Goal: Task Accomplishment & Management: Complete application form

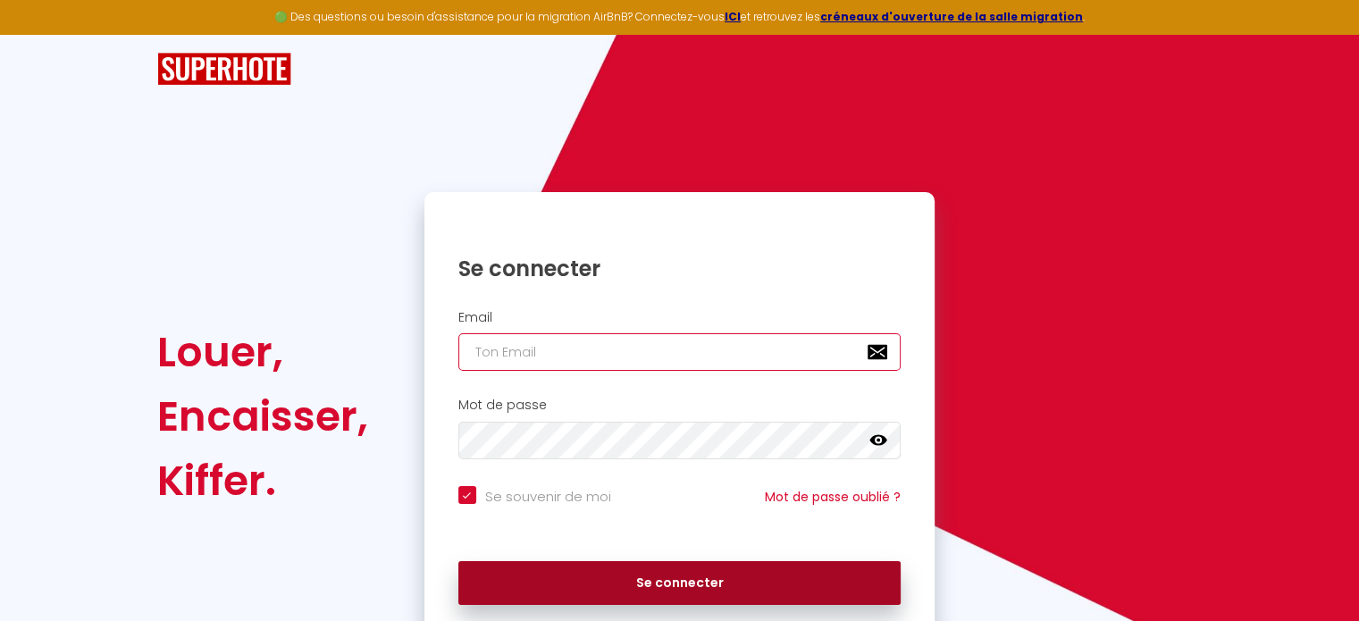
type input "[EMAIL_ADDRESS][PERSON_NAME][DOMAIN_NAME]"
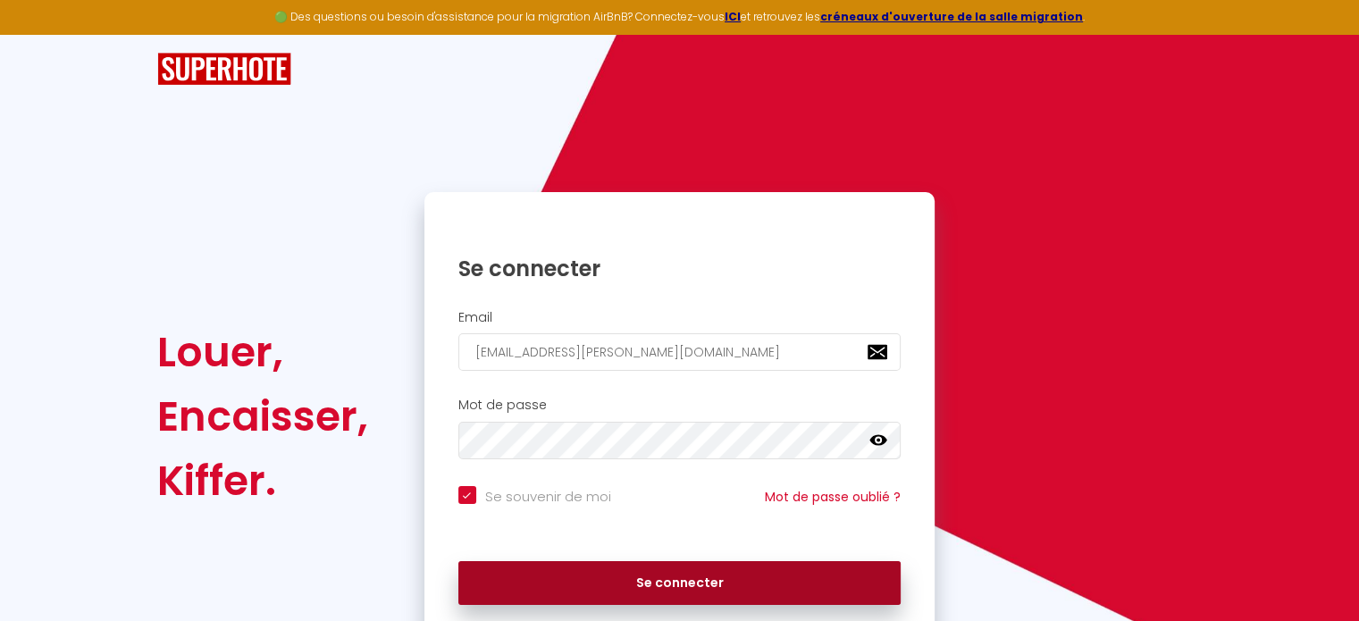
click at [679, 575] on button "Se connecter" at bounding box center [679, 583] width 443 height 45
checkbox input "true"
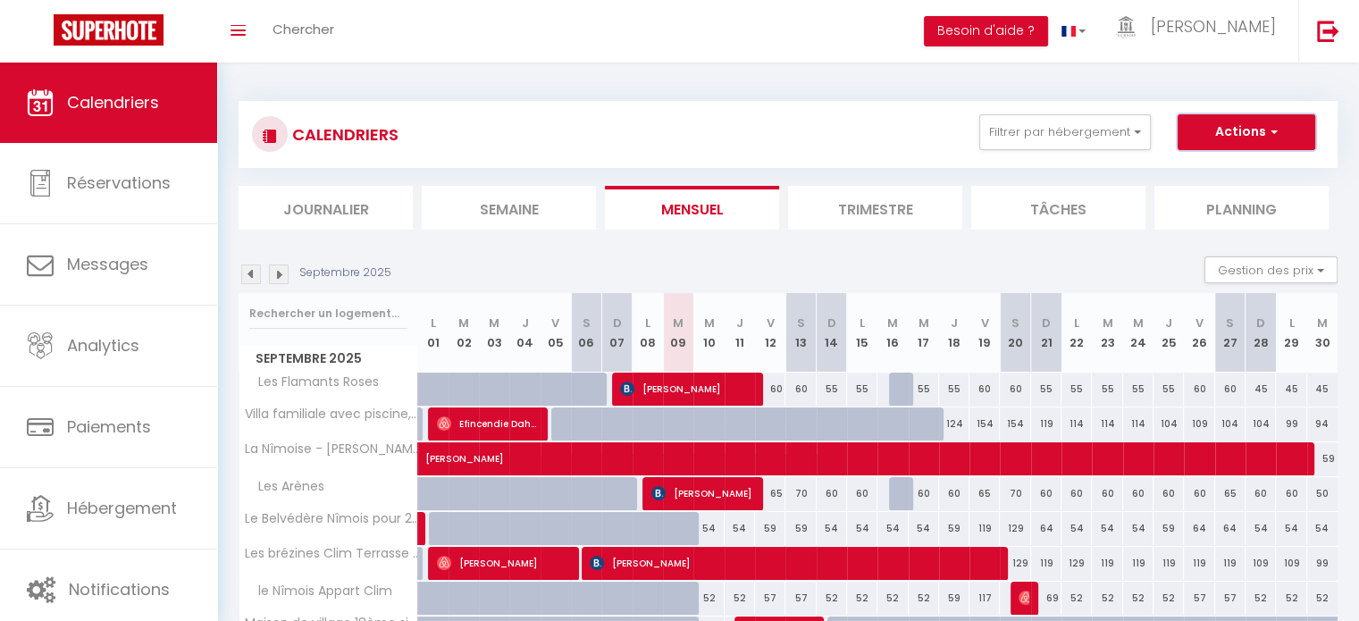
click at [1233, 118] on button "Actions" at bounding box center [1247, 132] width 138 height 36
click at [1233, 170] on link "Nouvelle réservation" at bounding box center [1228, 173] width 156 height 27
select select
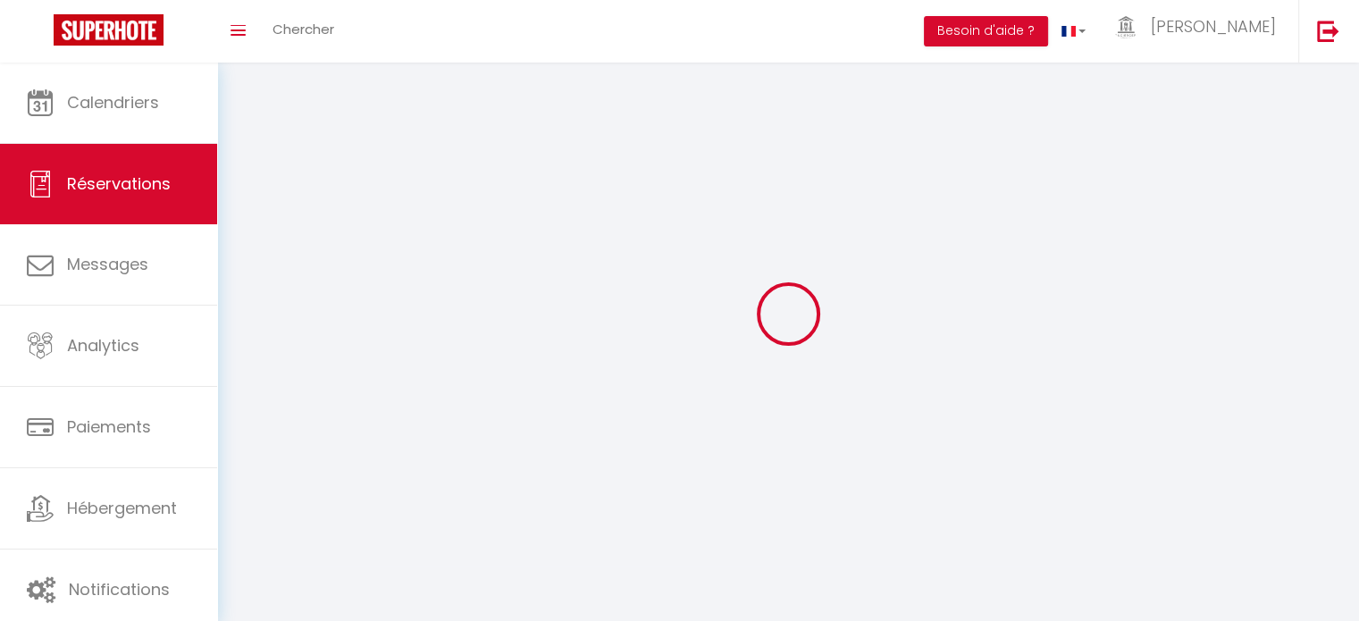
select select
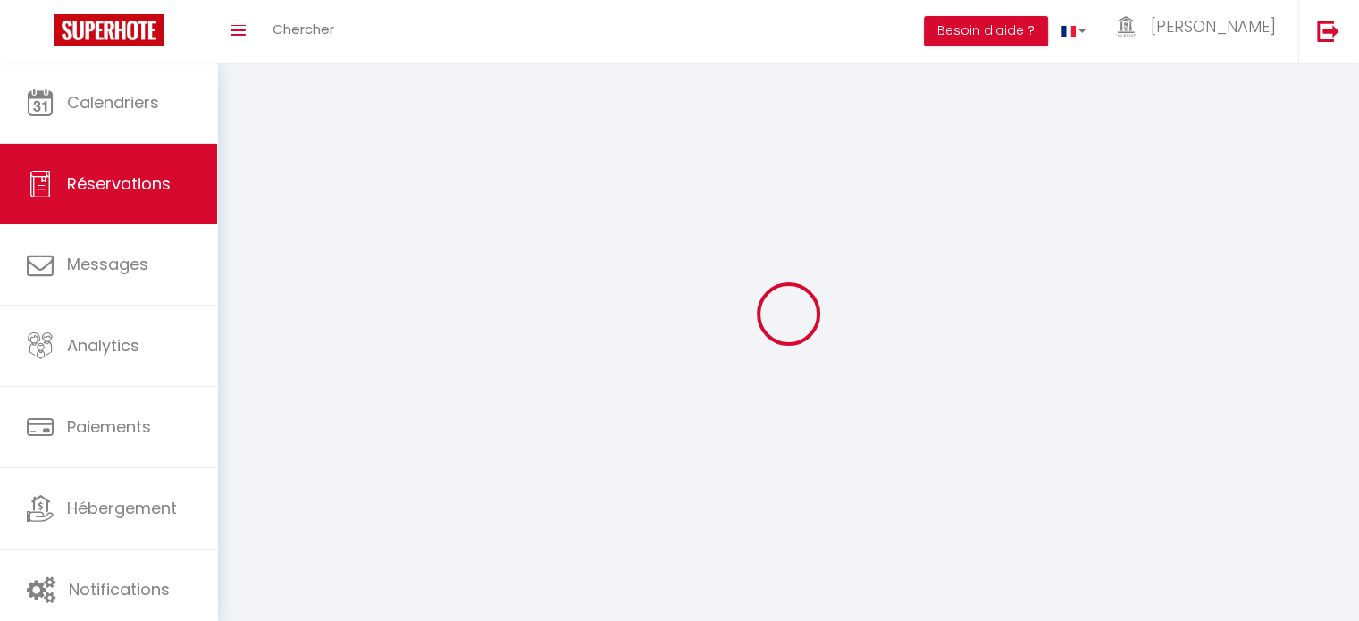
select select
checkbox input "false"
select select
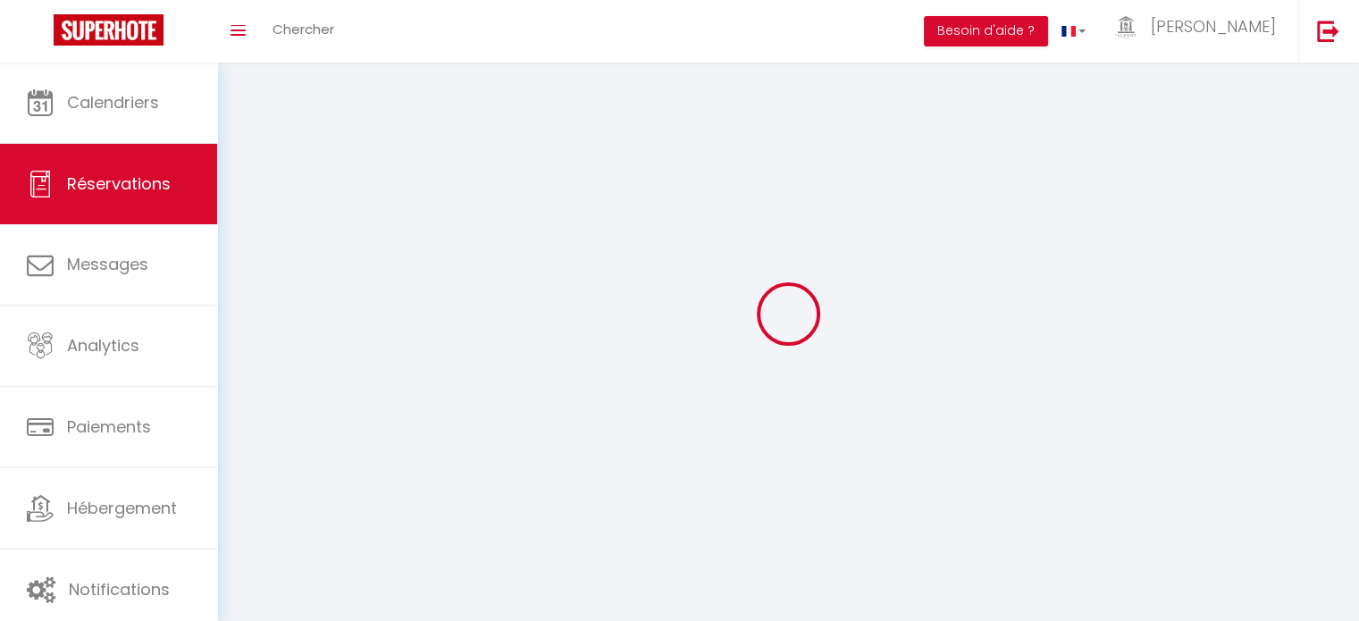
select select
checkbox input "false"
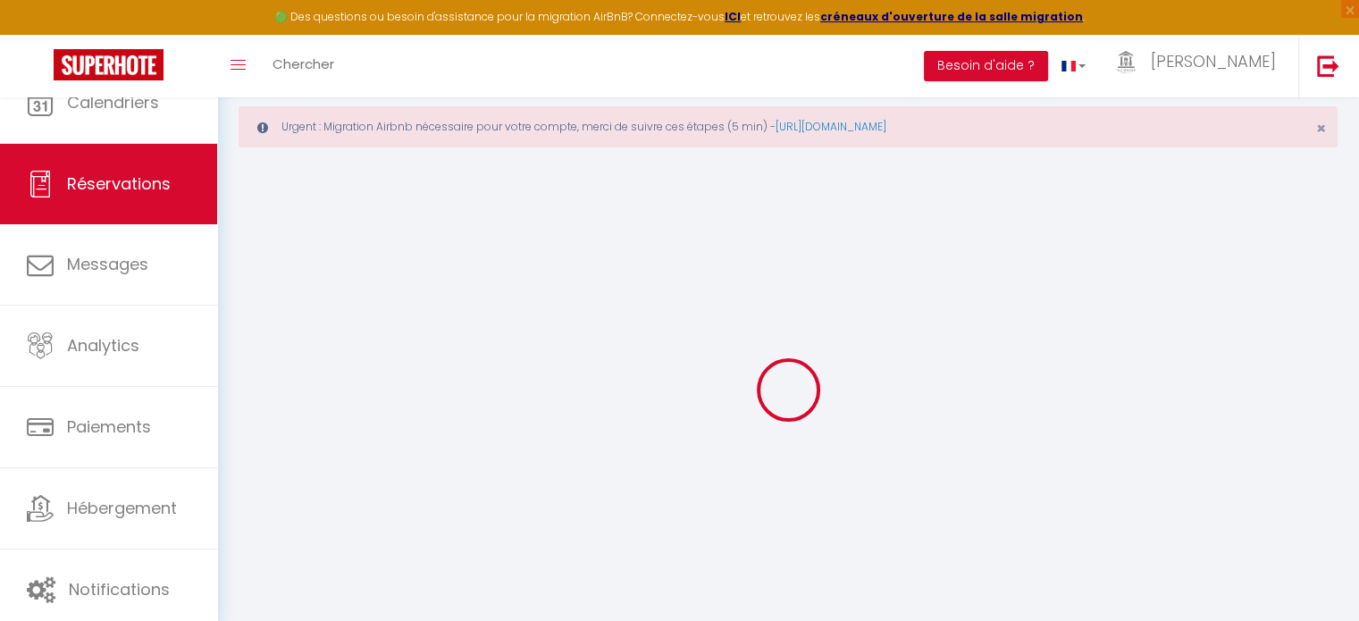
select select
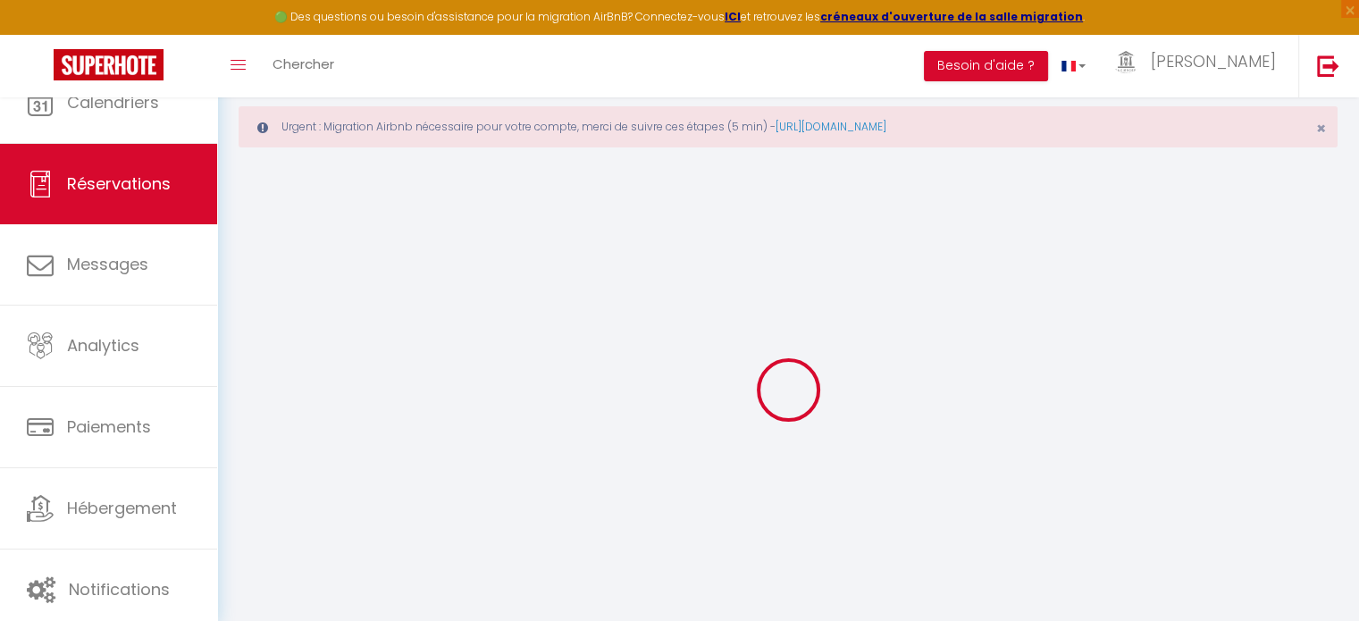
select select
checkbox input "false"
select select
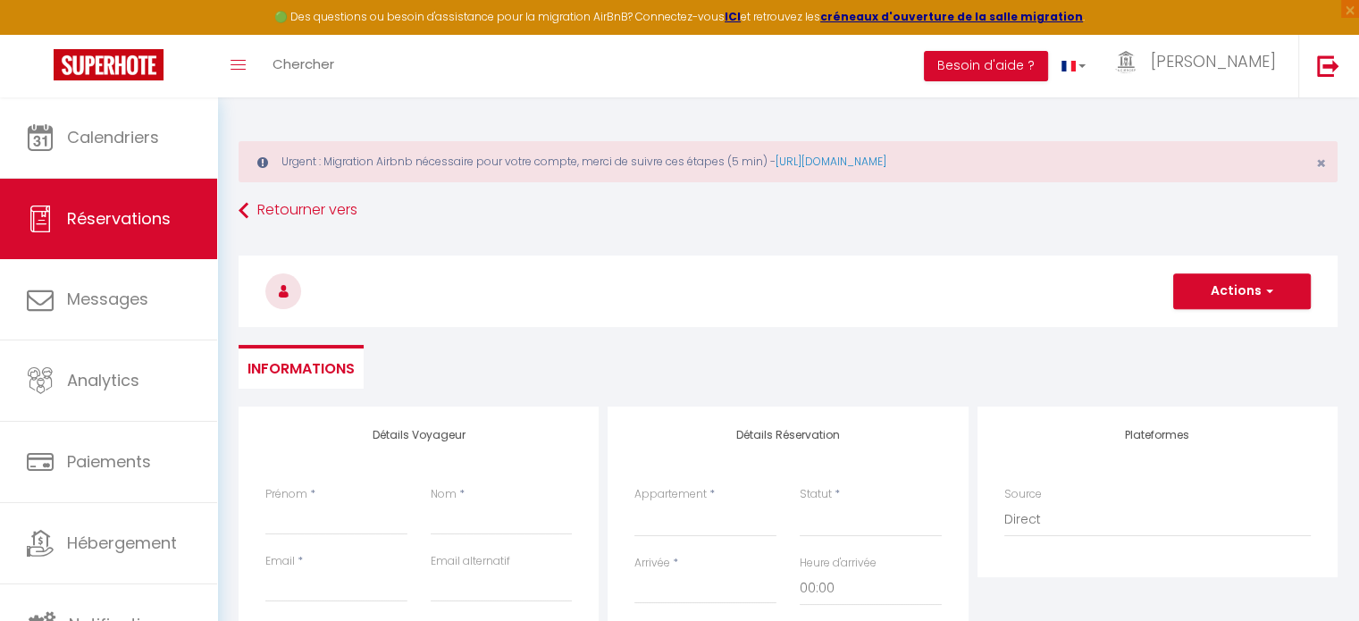
select select
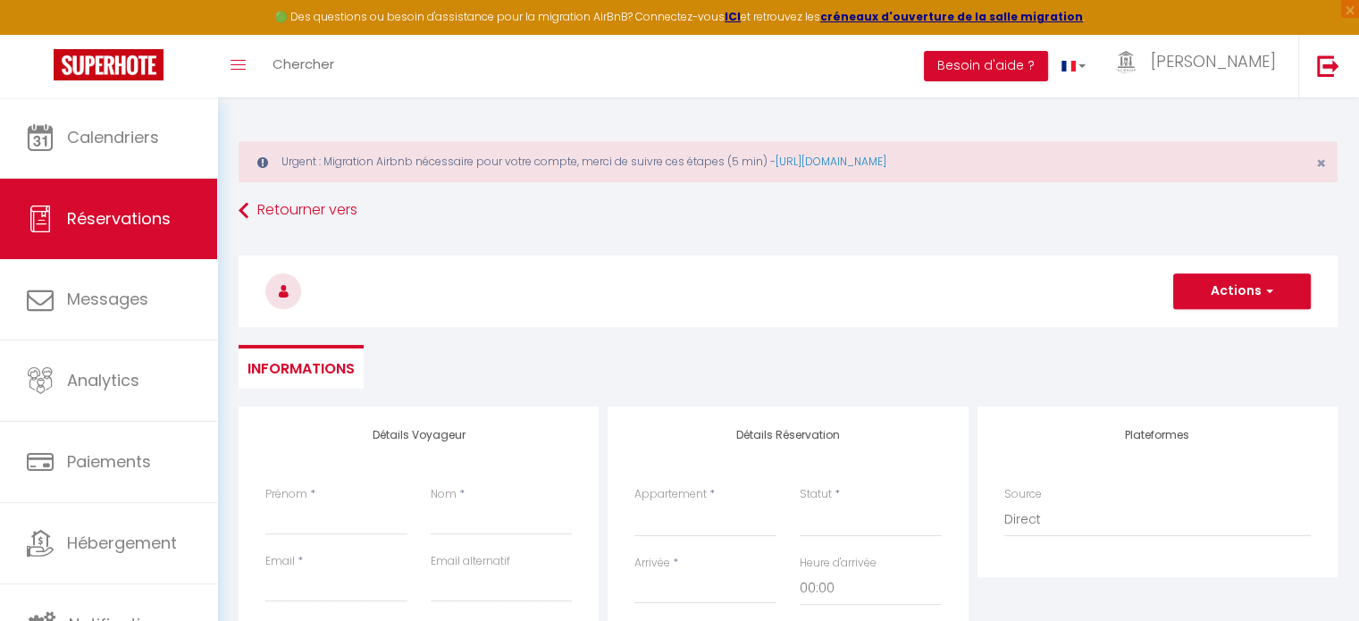
select select
checkbox input "false"
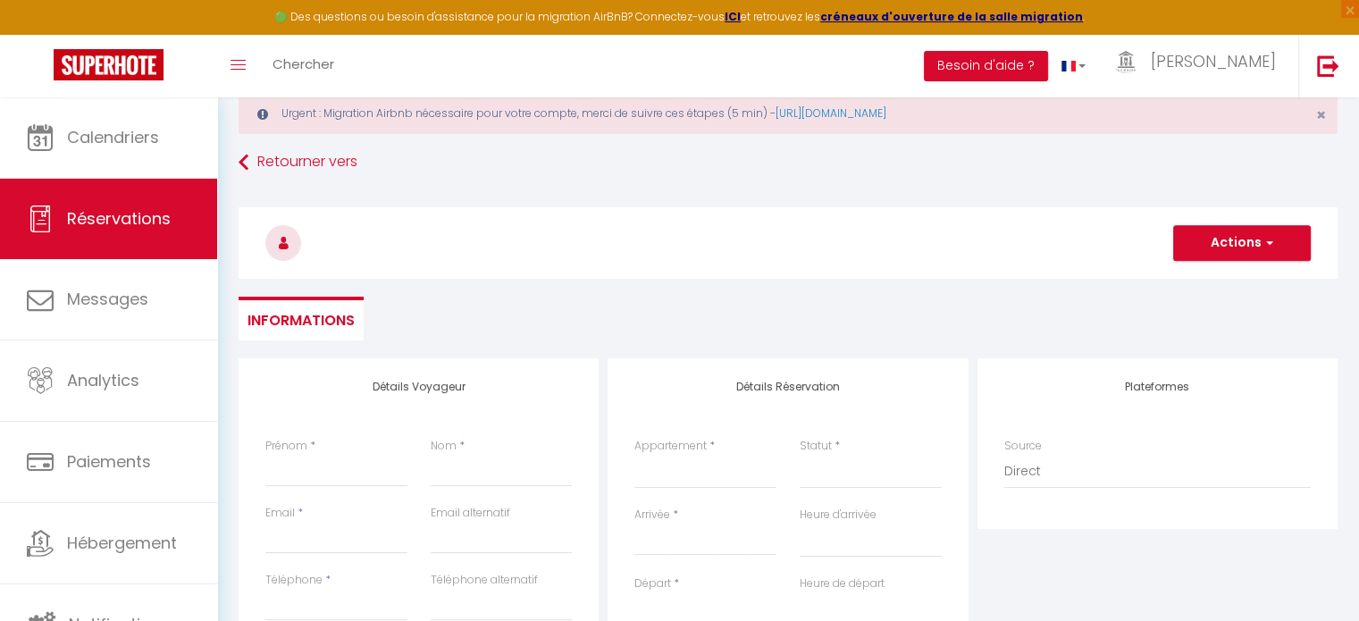
scroll to position [179, 0]
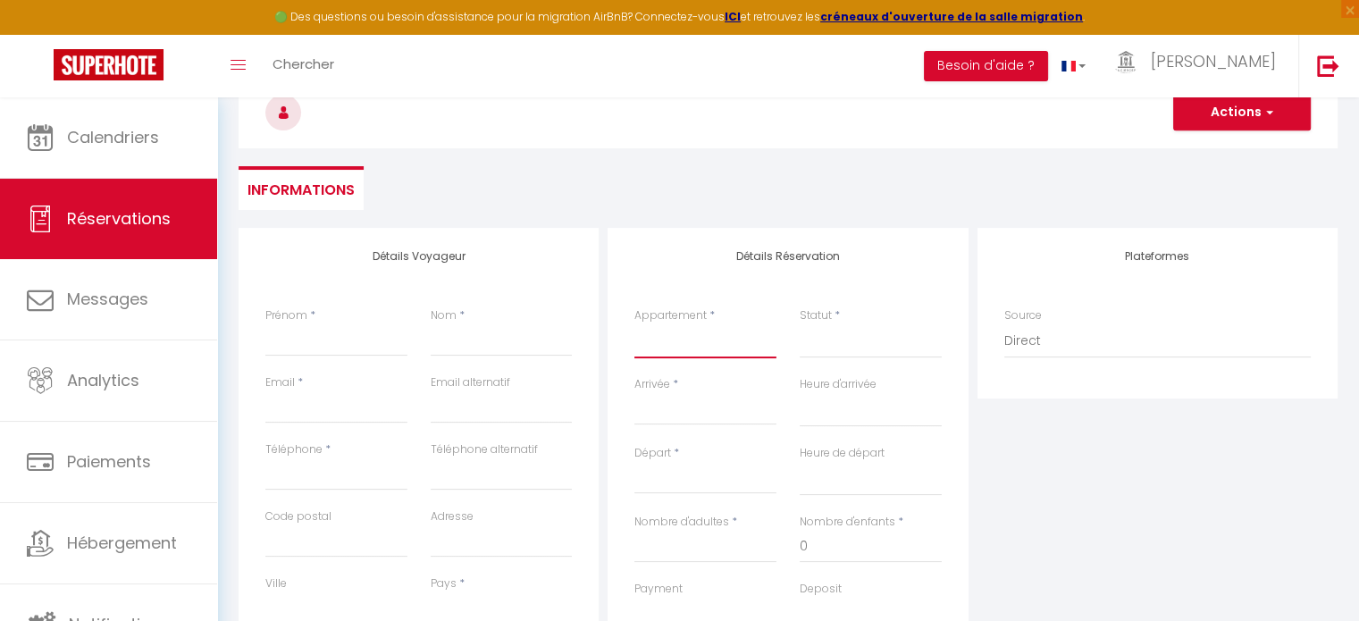
click at [697, 342] on select "Les Flamants Roses [GEOGRAPHIC_DATA] - [PERSON_NAME] · [GEOGRAPHIC_DATA] Le Bel…" at bounding box center [706, 341] width 142 height 34
select select "32510"
click at [635, 324] on select "Les Flamants Roses [GEOGRAPHIC_DATA] - [PERSON_NAME] · [GEOGRAPHIC_DATA] Le Bel…" at bounding box center [706, 341] width 142 height 34
select select
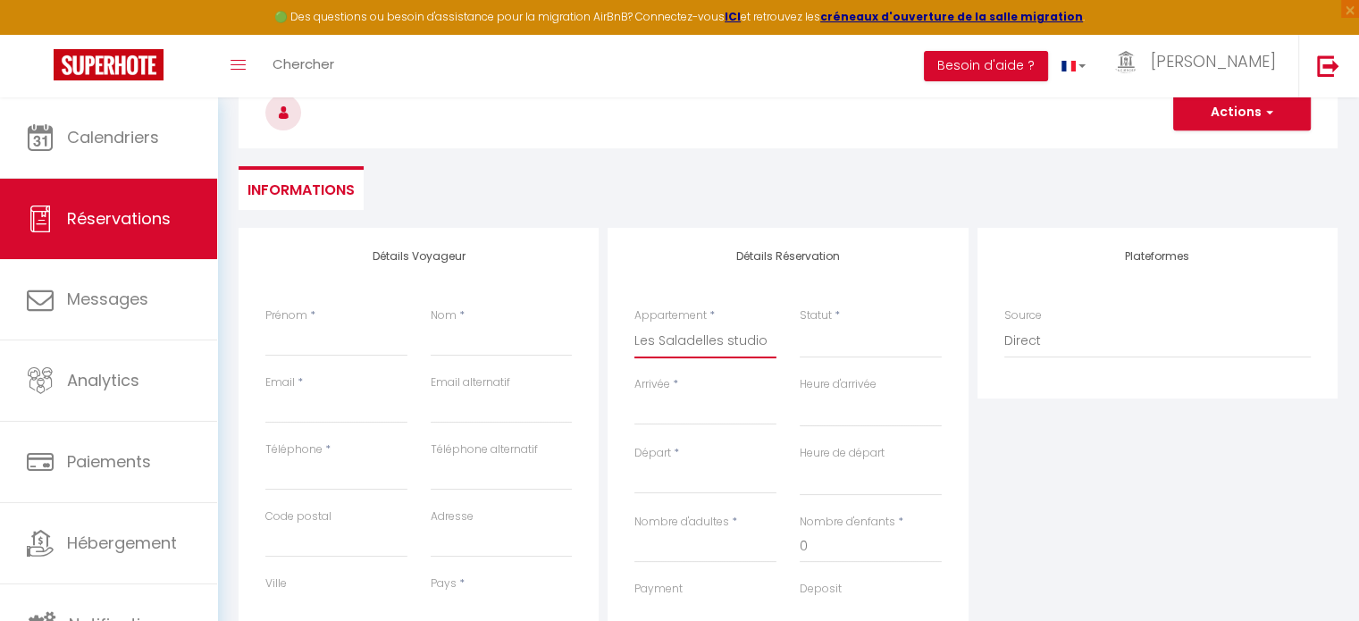
select select
checkbox input "false"
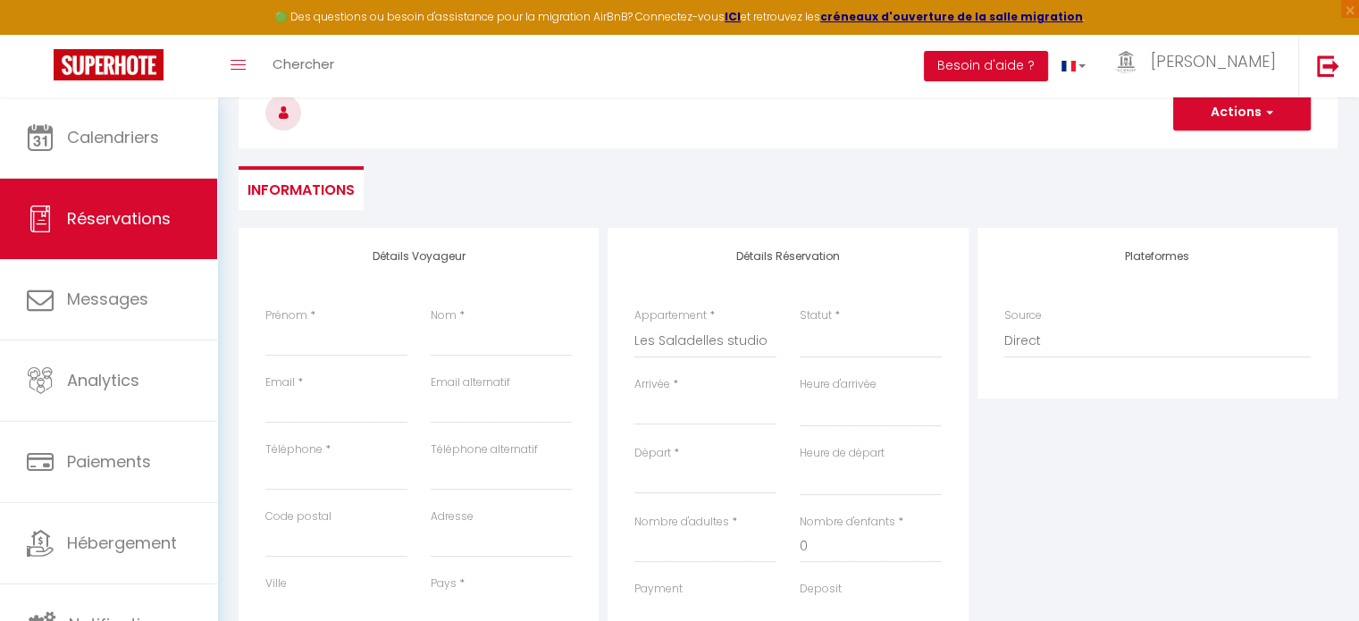
click at [697, 400] on input "Arrivée" at bounding box center [706, 410] width 142 height 23
select select
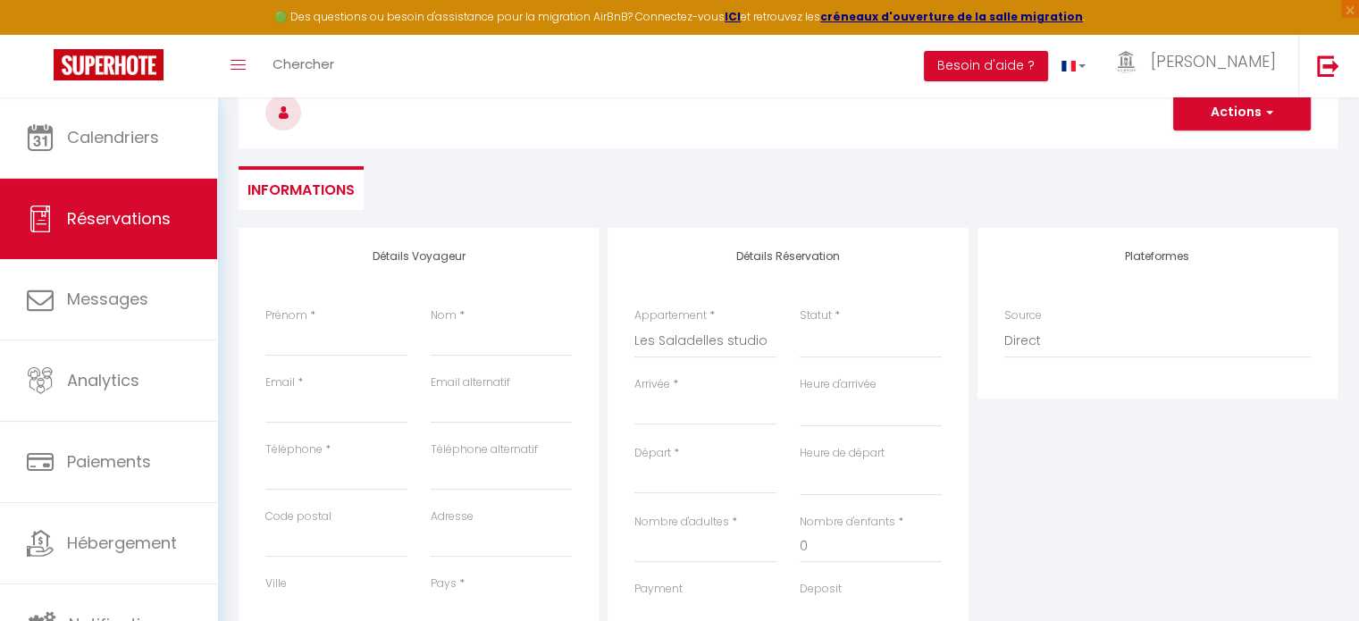
select select
checkbox input "false"
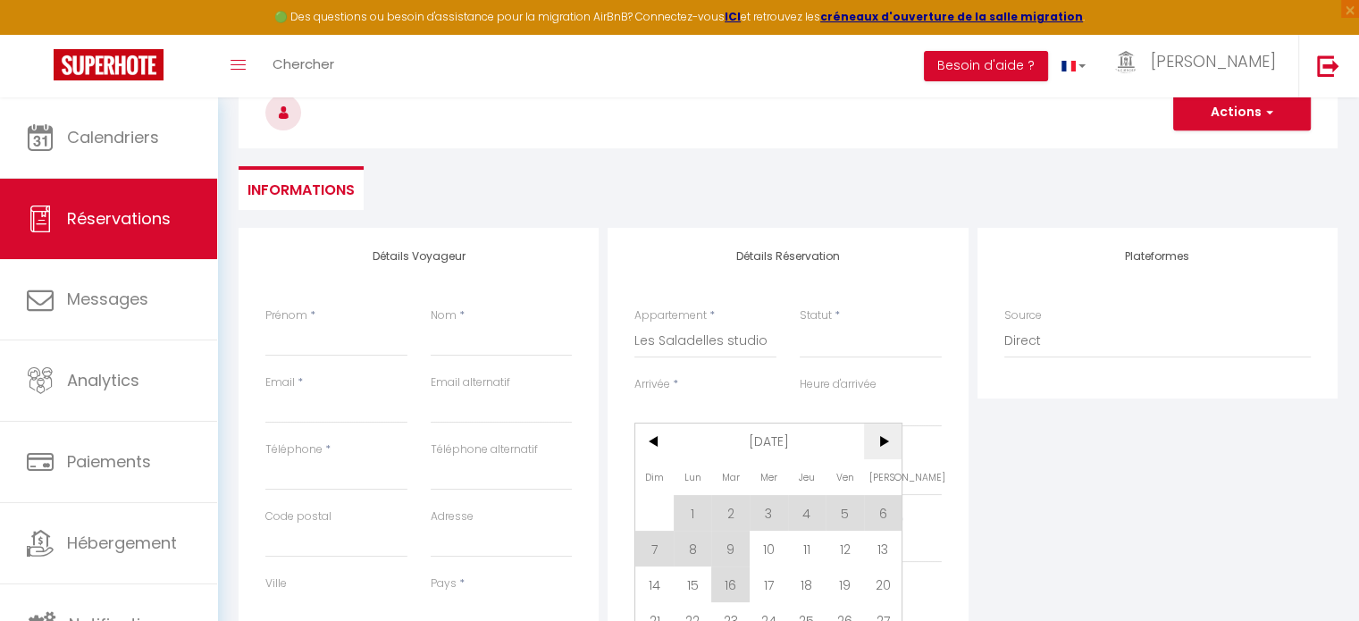
click at [883, 438] on span ">" at bounding box center [883, 442] width 38 height 36
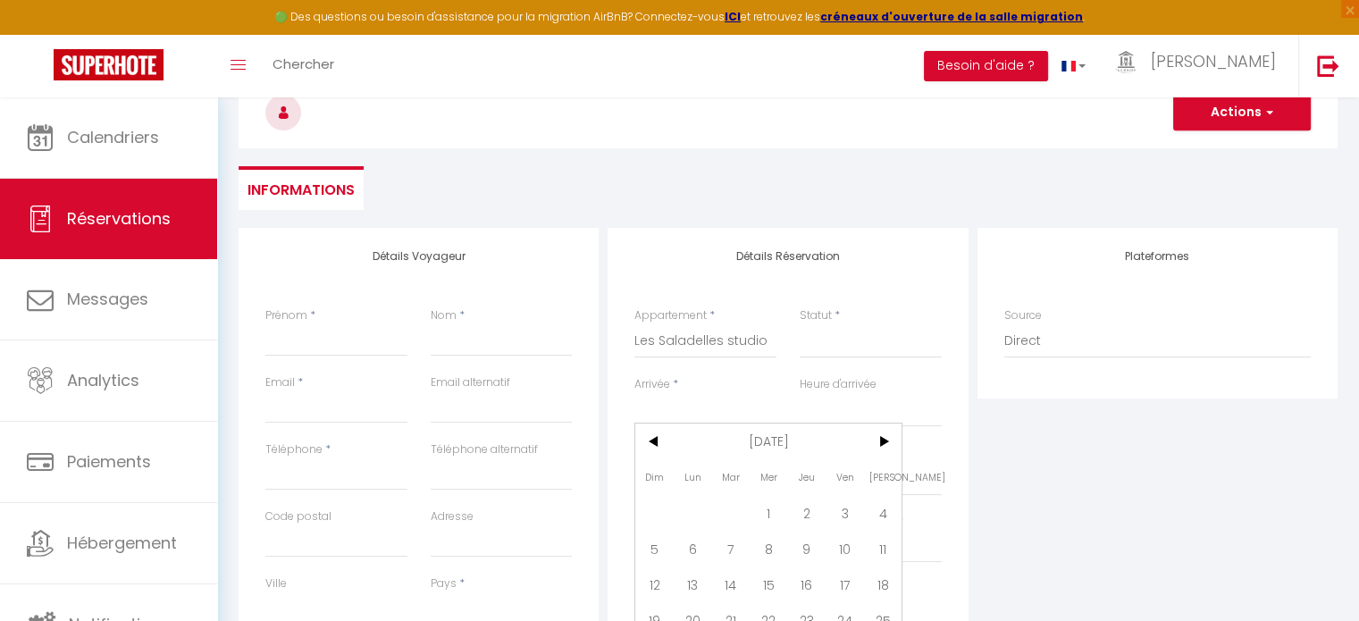
drag, startPoint x: 769, startPoint y: 509, endPoint x: 776, endPoint y: 502, distance: 9.5
click at [770, 509] on span "1" at bounding box center [769, 513] width 38 height 36
select select
type input "Mer 01 Octobre 2025"
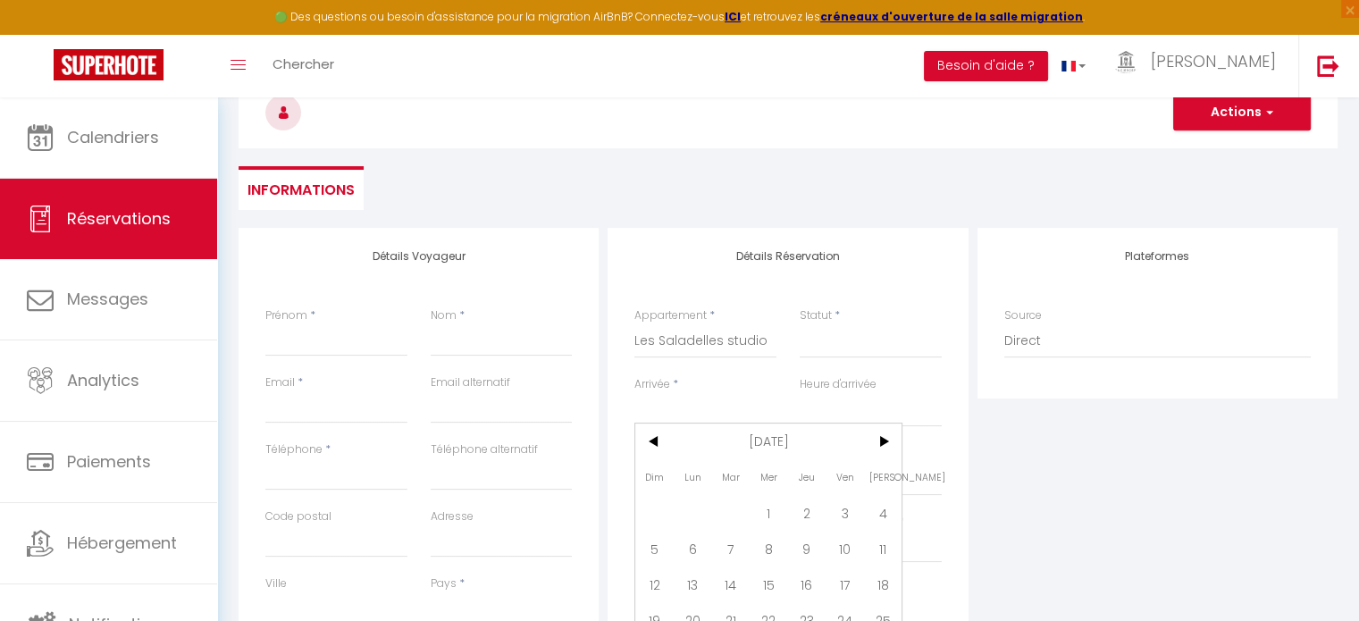
select select
type input "Jeu 02 Octobre 2025"
select select
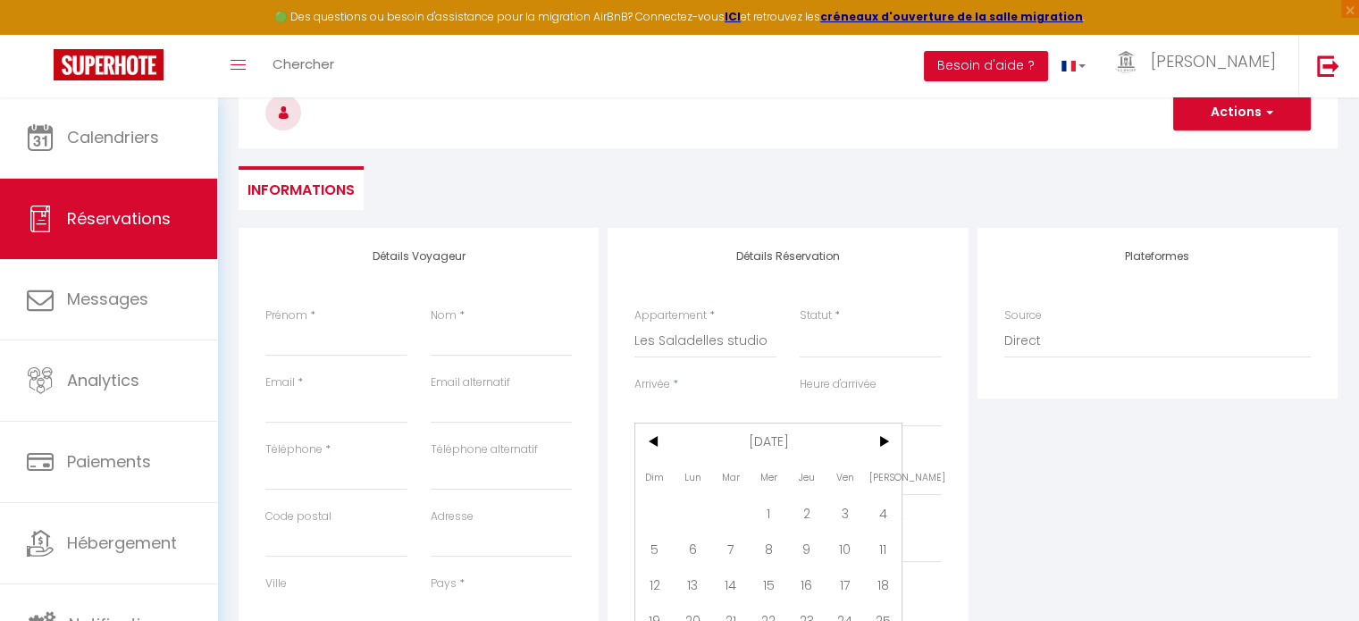
checkbox input "false"
click at [711, 475] on input "Jeu 02 Octobre 2025" at bounding box center [706, 479] width 142 height 23
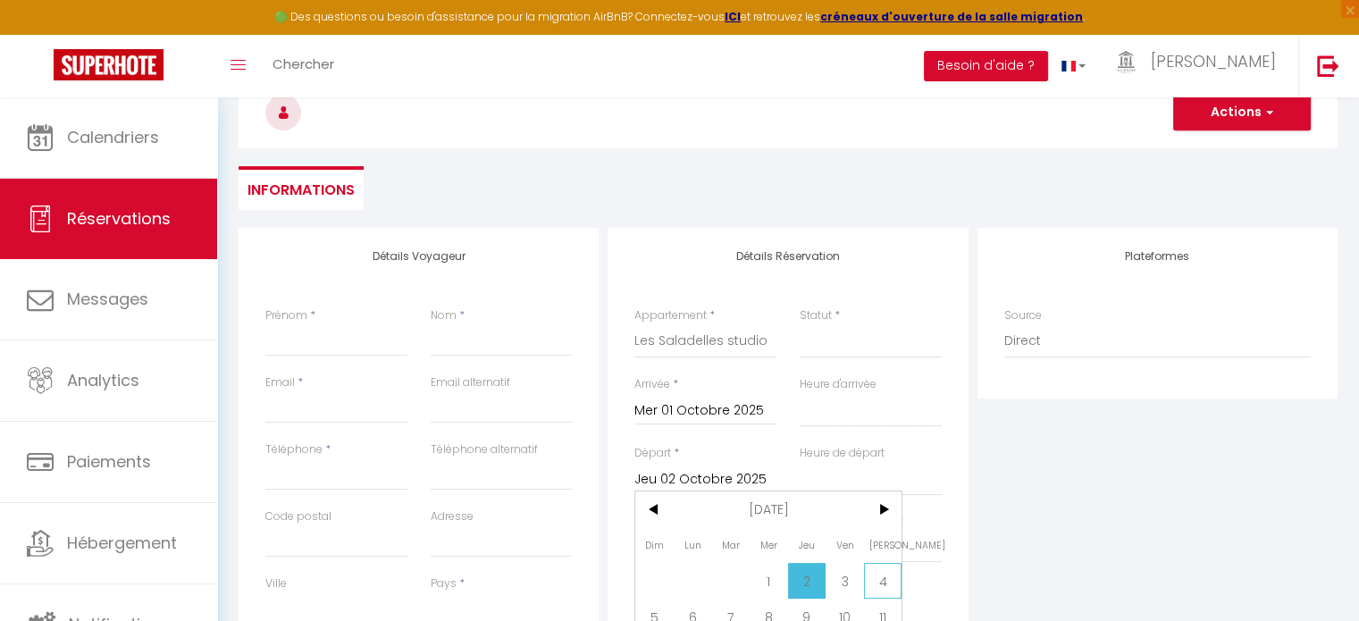
click at [885, 578] on span "4" at bounding box center [883, 581] width 38 height 36
select select
type input "[DATE]"
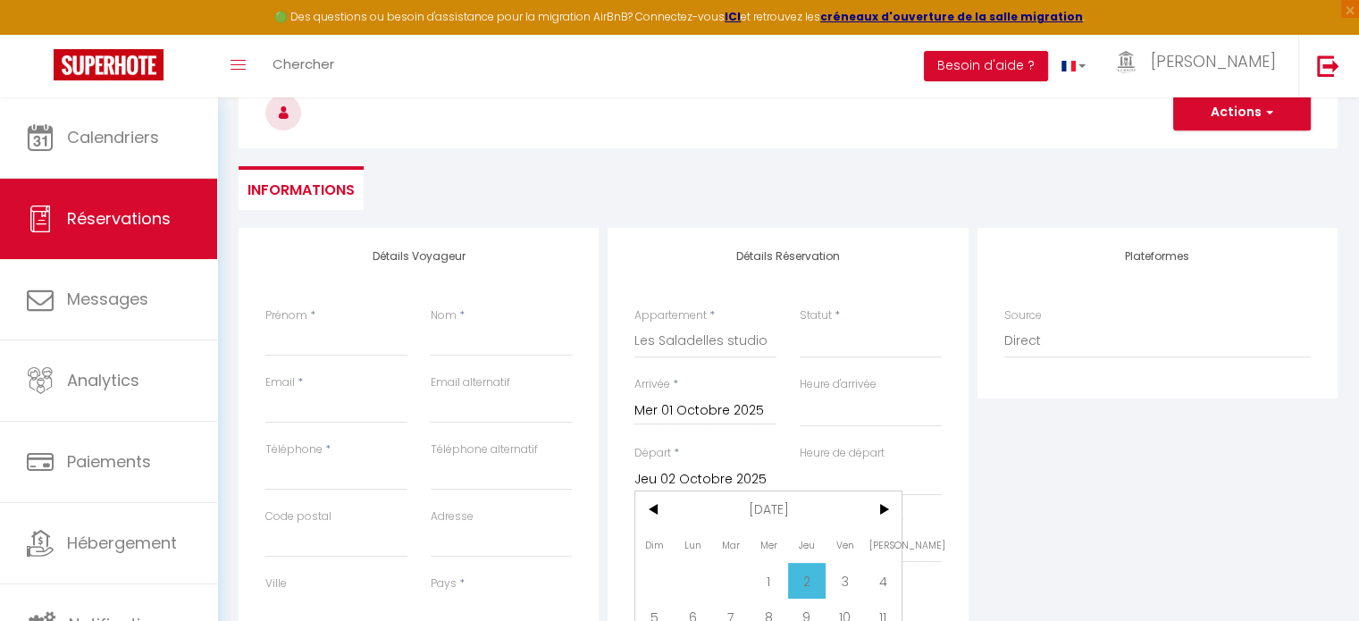
select select
checkbox input "false"
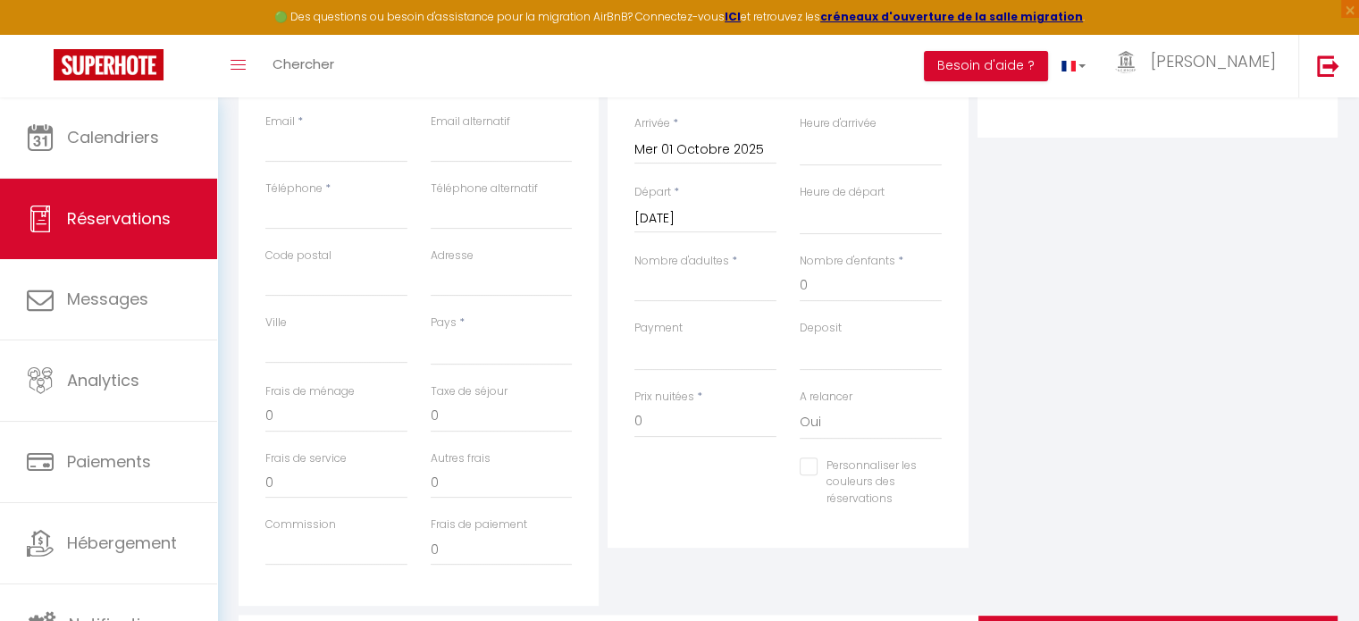
scroll to position [447, 0]
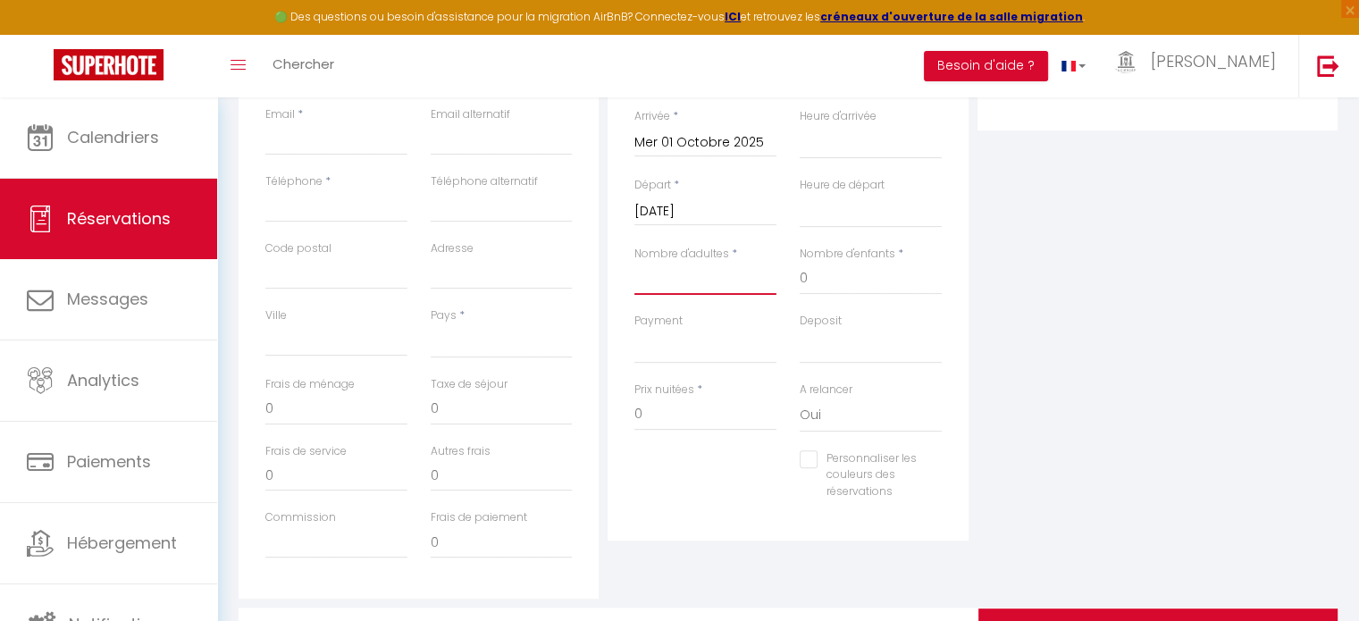
click at [671, 273] on input "Nombre d'adultes" at bounding box center [706, 279] width 142 height 32
type input "1"
select select
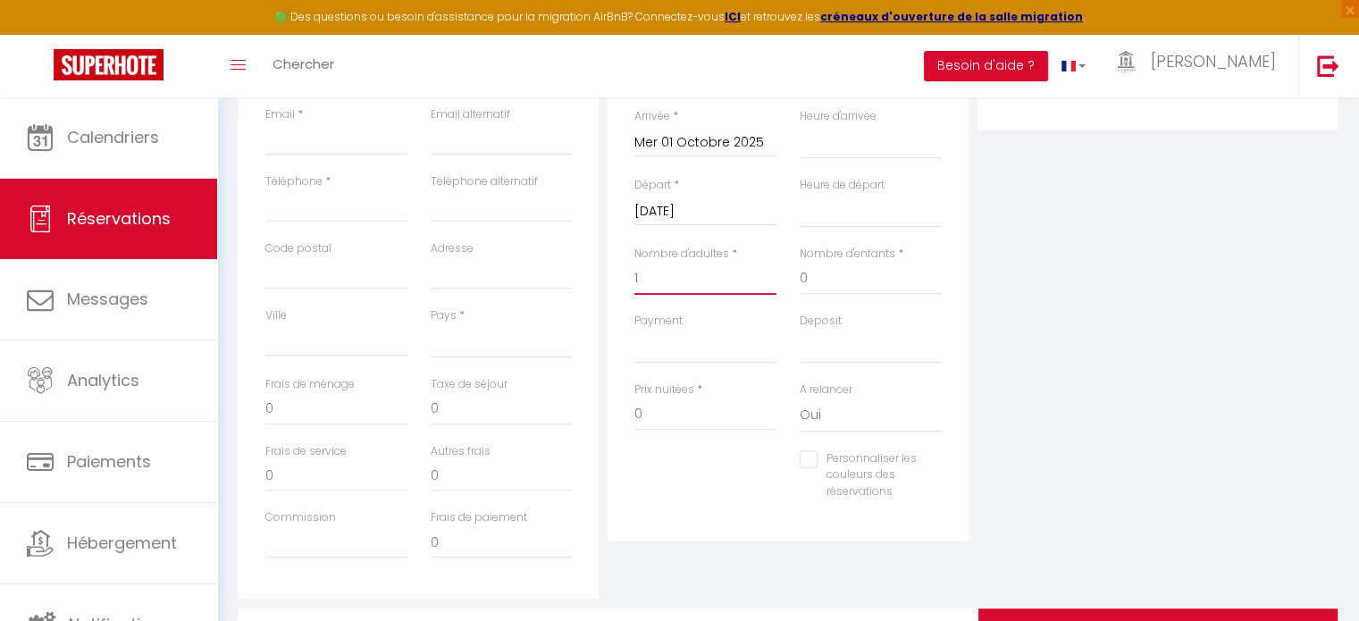
select select
checkbox input "false"
select select
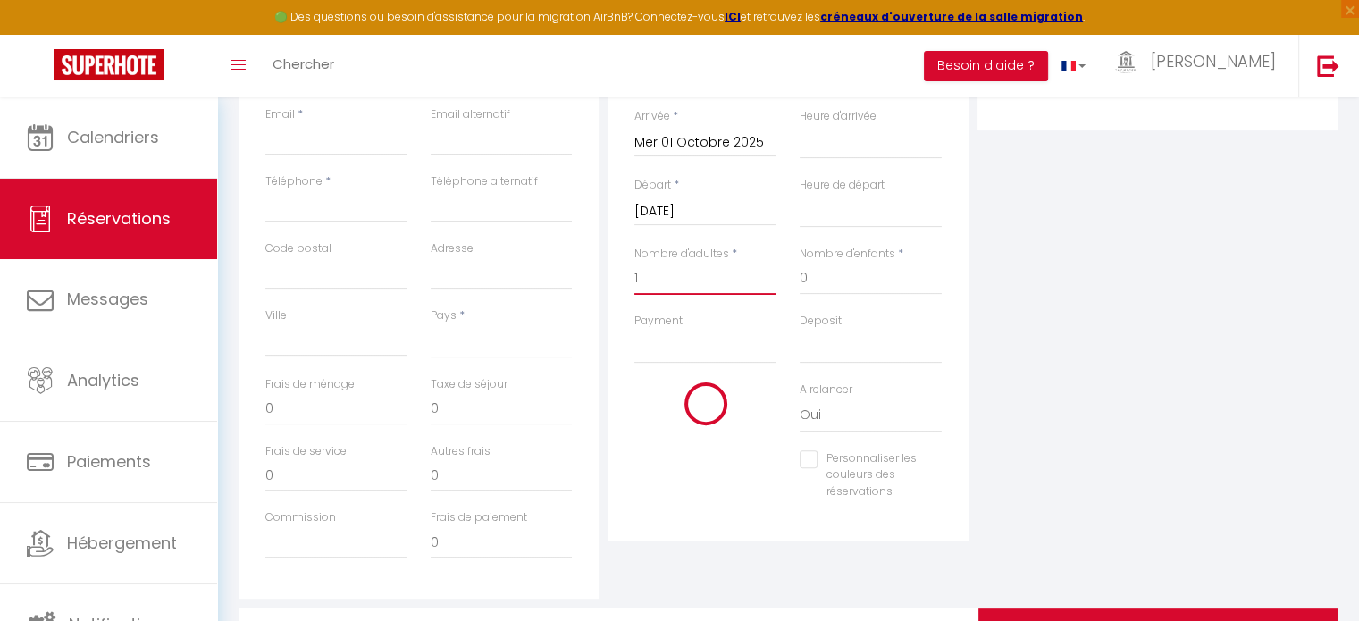
type input "42"
type input "7.71"
select select
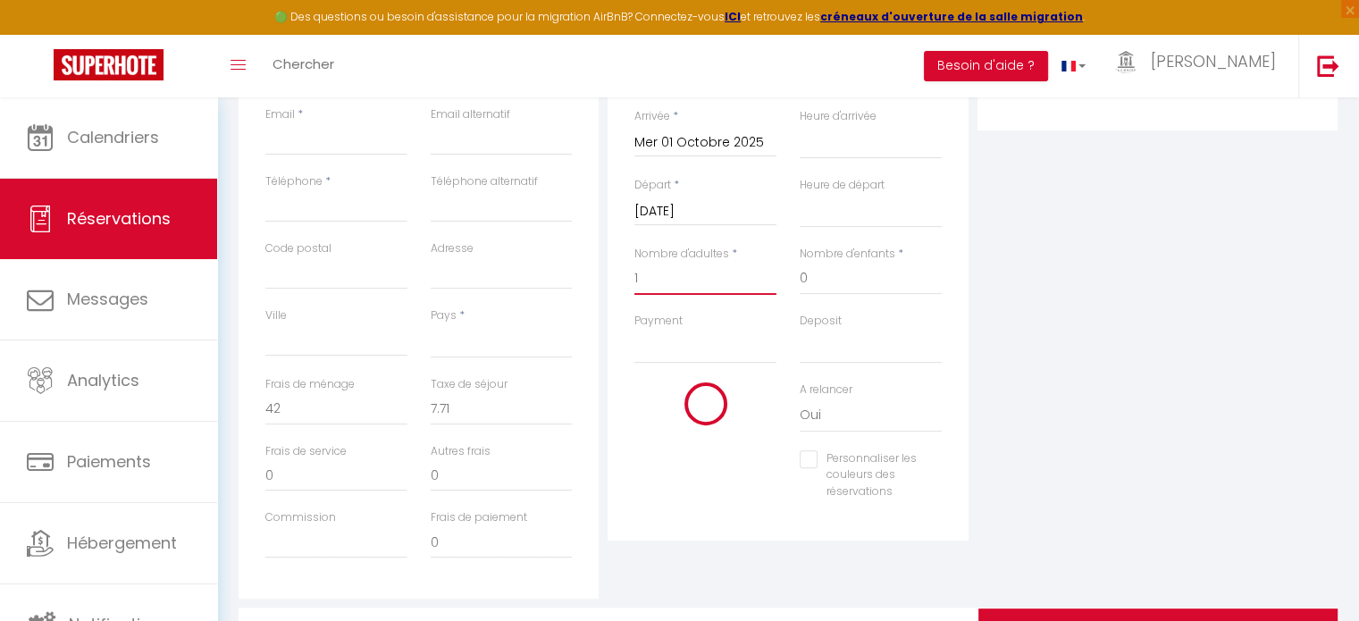
select select
type input "140"
checkbox input "false"
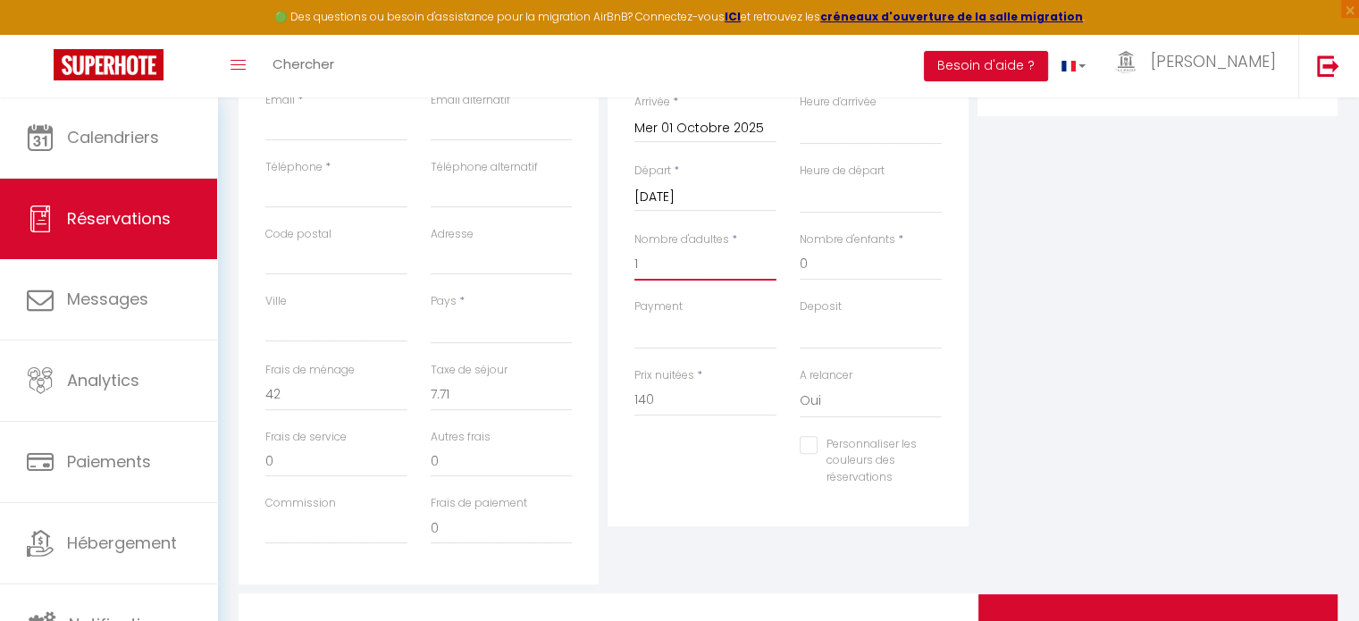
scroll to position [459, 0]
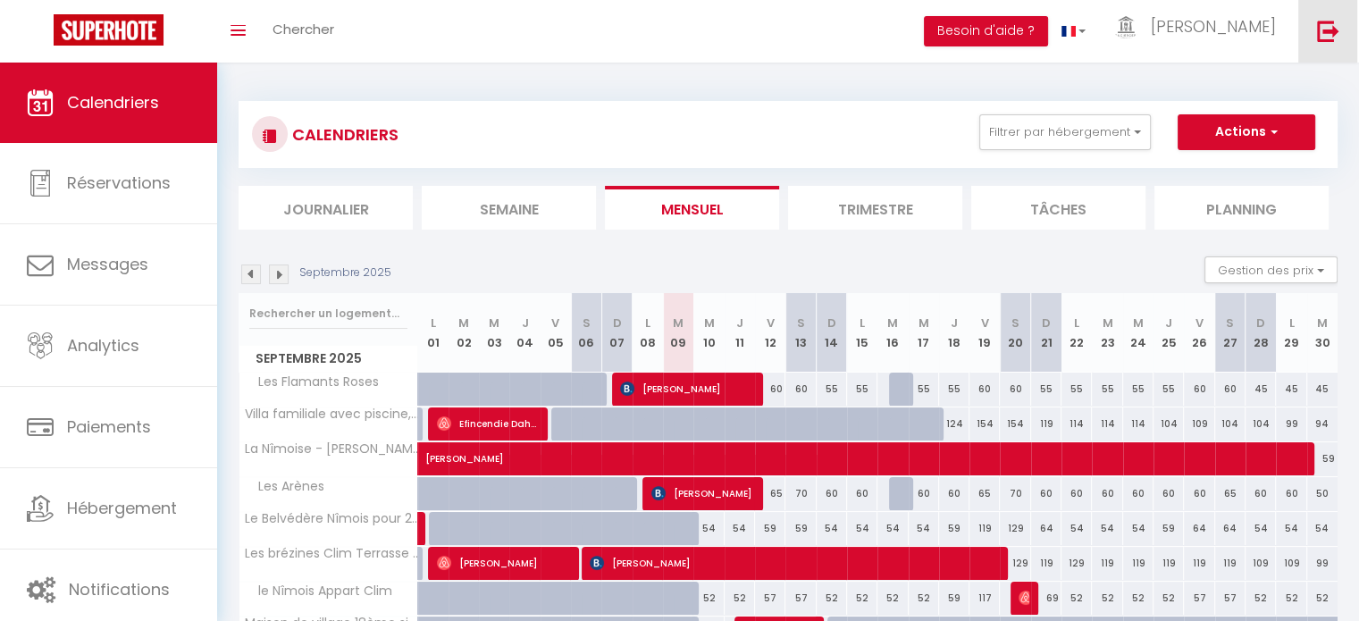
click at [1326, 31] on img at bounding box center [1328, 31] width 22 height 22
click at [1326, 29] on img at bounding box center [1328, 31] width 22 height 22
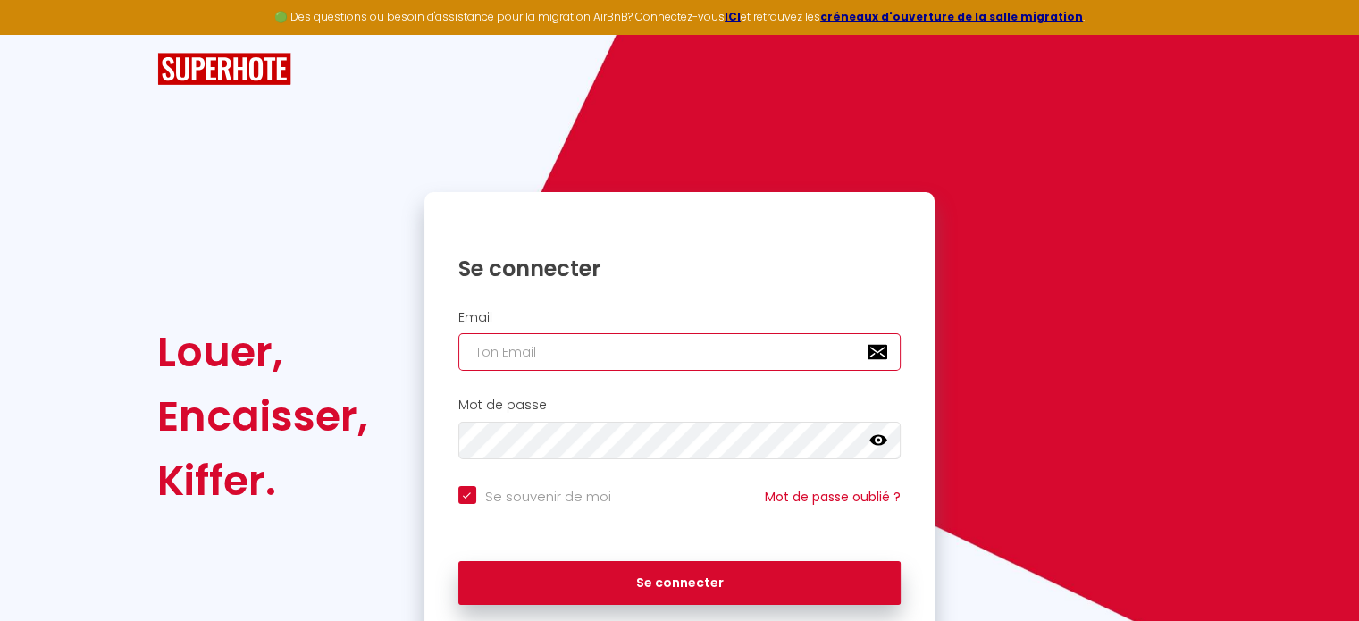
type input "[EMAIL_ADDRESS][PERSON_NAME][DOMAIN_NAME]"
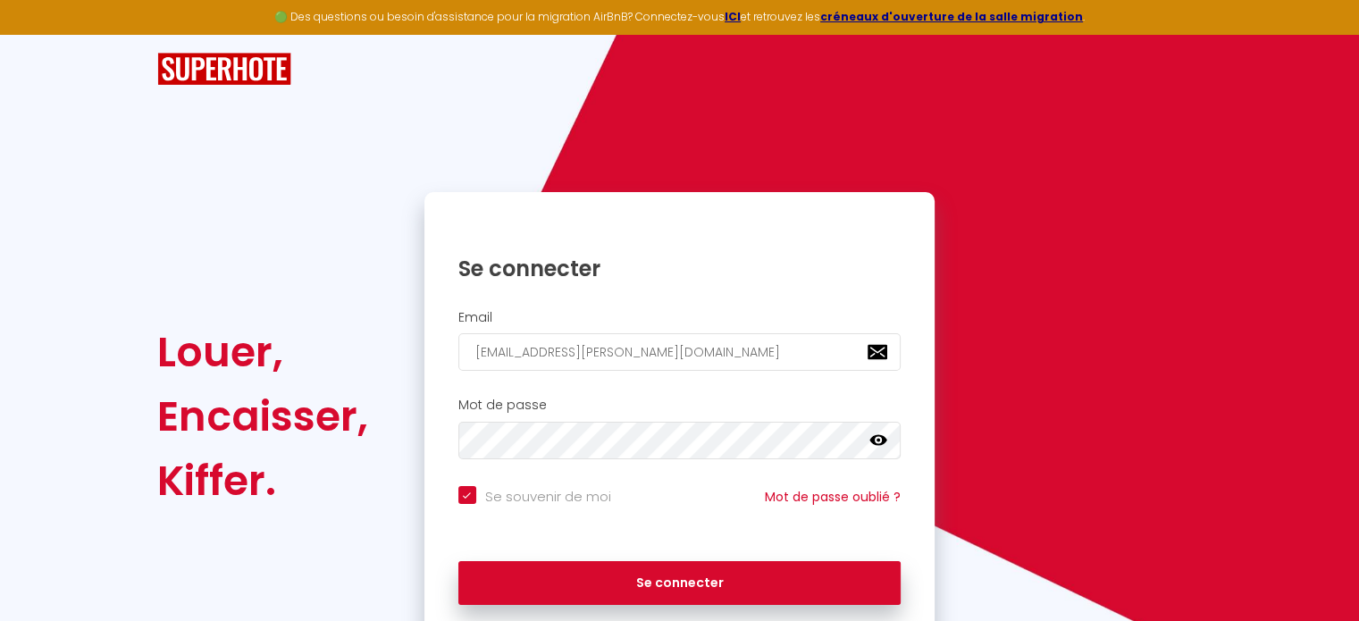
checkbox input "true"
